Goal: Navigation & Orientation: Find specific page/section

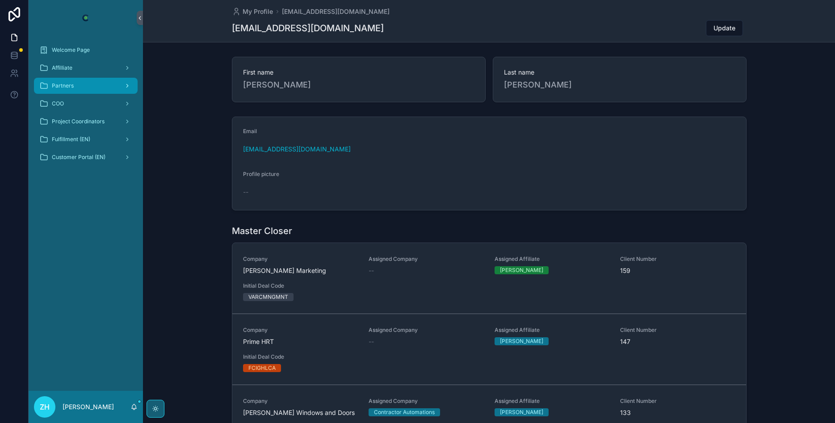
click at [90, 78] on div "Partners" at bounding box center [86, 86] width 114 height 18
click at [116, 63] on div "Affilliate" at bounding box center [85, 68] width 93 height 14
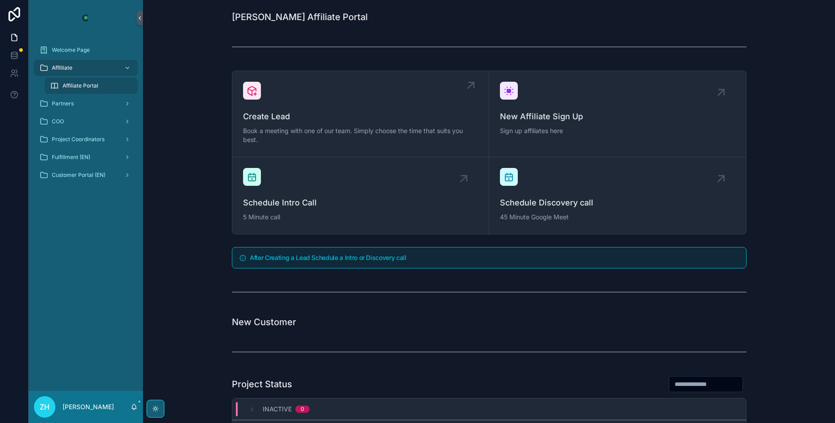
click at [404, 90] on div "Create Lead Book a meeting with one of our team. Simply choose the time that su…" at bounding box center [360, 114] width 235 height 64
click at [81, 62] on div "Affilliate" at bounding box center [85, 68] width 93 height 14
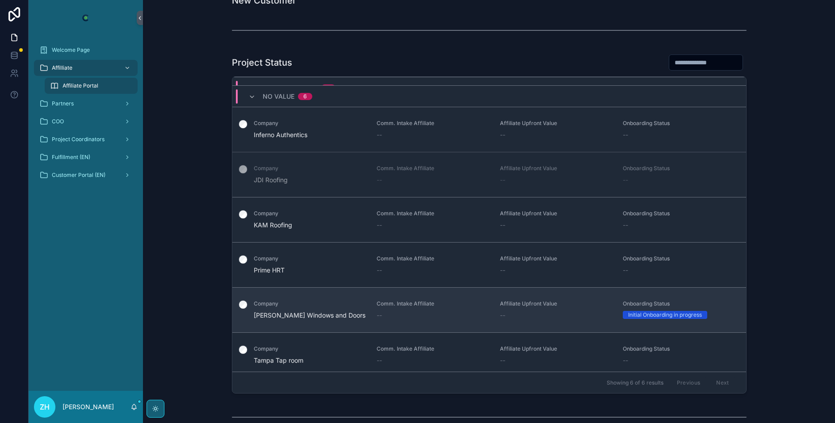
scroll to position [62, 0]
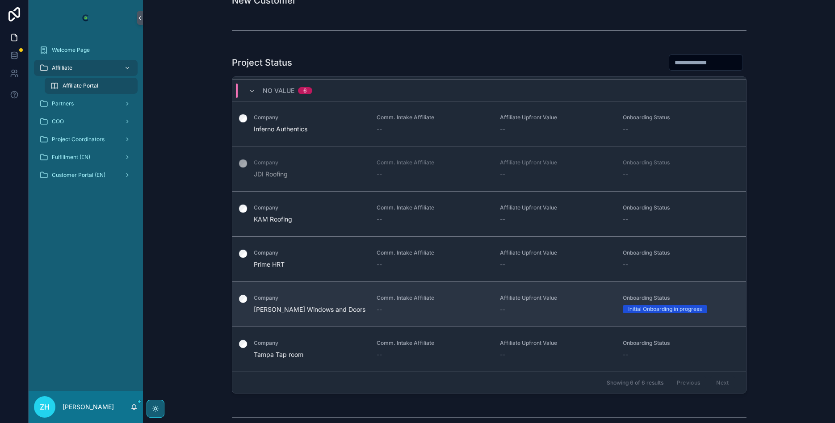
click at [690, 309] on div "Initial Onboarding in progress" at bounding box center [665, 309] width 74 height 8
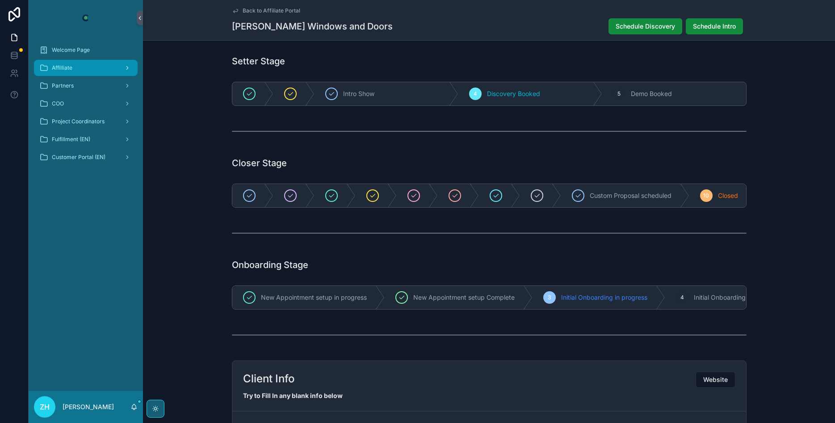
click at [76, 75] on link "Affilliate" at bounding box center [86, 68] width 104 height 16
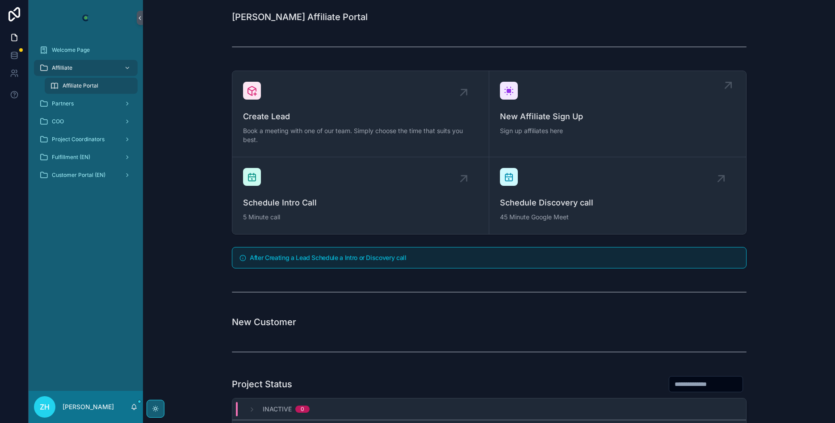
click at [621, 90] on div "New Affiliate Sign Up Sign up affiliates here" at bounding box center [617, 109] width 235 height 55
